Goal: Task Accomplishment & Management: Use online tool/utility

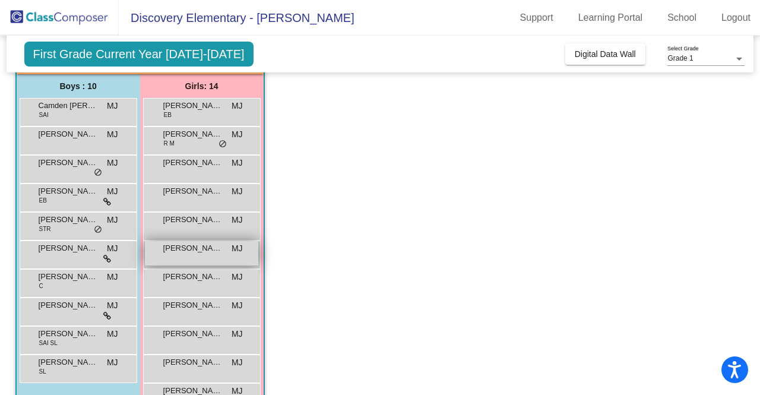
scroll to position [119, 0]
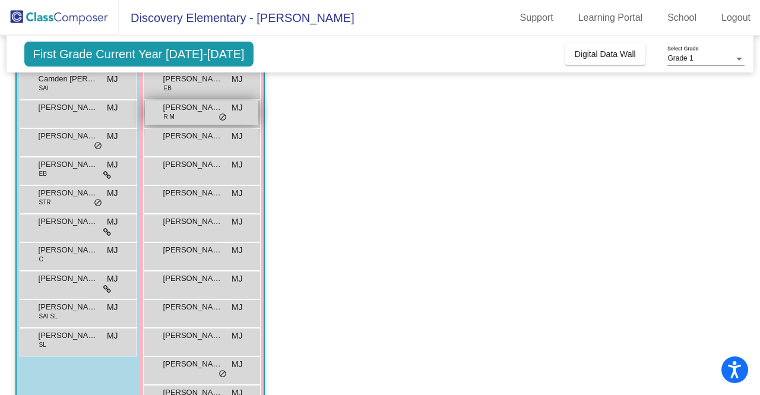
click at [219, 113] on span "do_not_disturb_alt" at bounding box center [223, 118] width 8 height 10
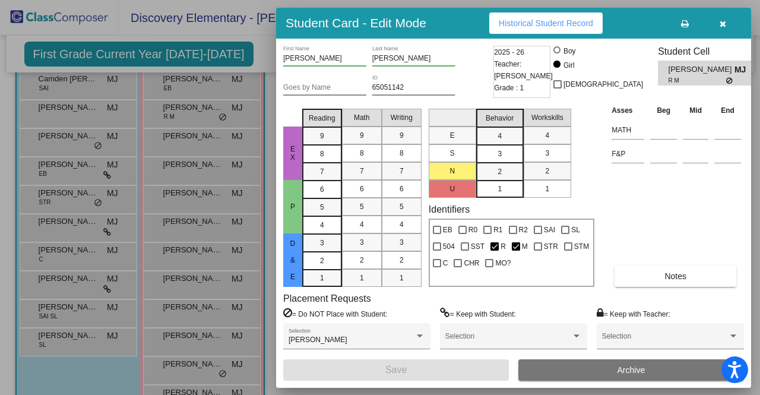
click at [719, 29] on button "button" at bounding box center [723, 22] width 38 height 21
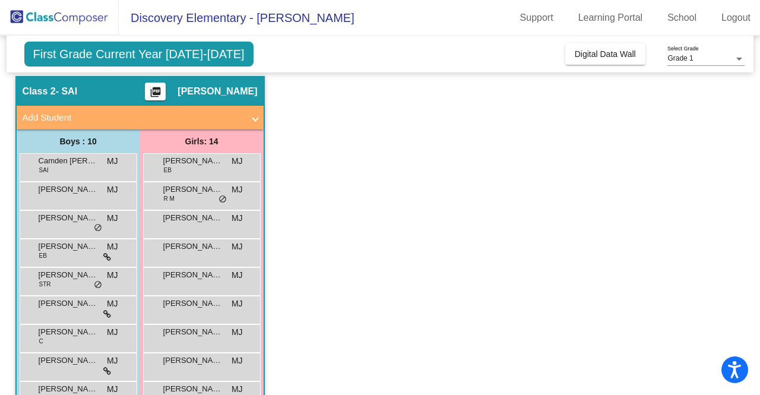
scroll to position [34, 0]
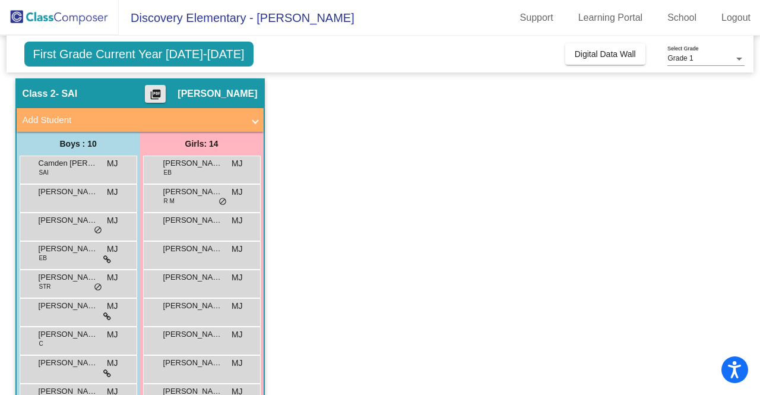
click at [157, 94] on mat-icon "picture_as_pdf" at bounding box center [155, 96] width 14 height 17
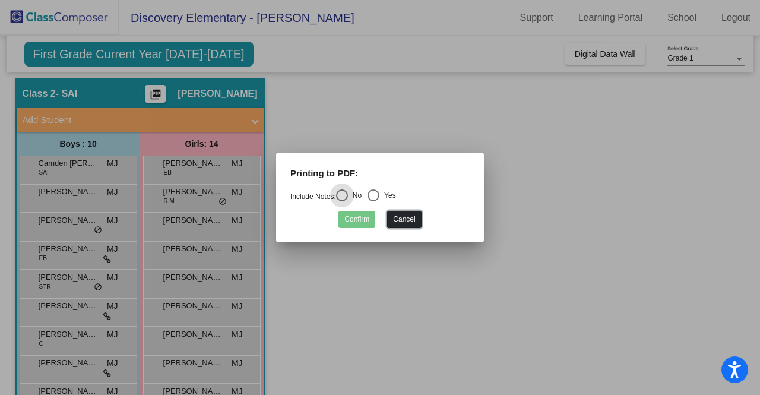
click at [391, 219] on button "Cancel" at bounding box center [404, 219] width 34 height 17
